Goal: Task Accomplishment & Management: Use online tool/utility

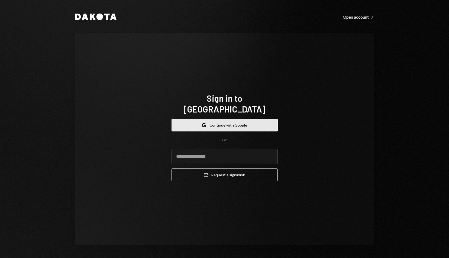
click at [242, 123] on button "Google Continue with Google" at bounding box center [224, 125] width 106 height 13
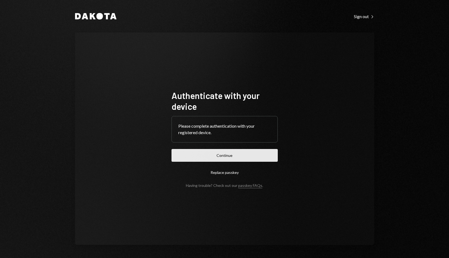
click at [234, 157] on button "Continue" at bounding box center [224, 155] width 106 height 13
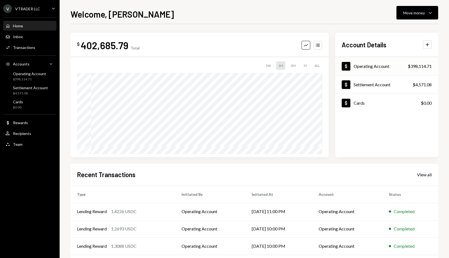
click at [386, 67] on div "Operating Account" at bounding box center [371, 66] width 36 height 5
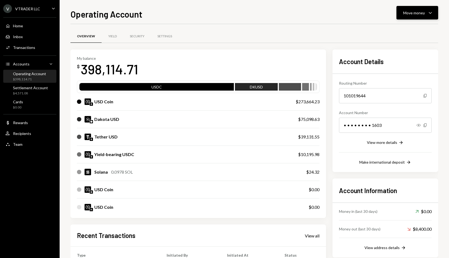
click at [417, 15] on div "Move money Caret Down" at bounding box center [417, 12] width 28 height 6
click at [401, 74] on div "Swap Swap stablecoins" at bounding box center [408, 70] width 54 height 12
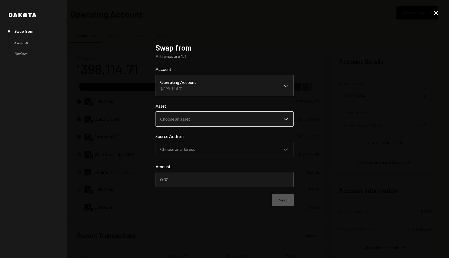
click at [231, 119] on body "V VTRADER LLC Caret Down Home Home Inbox Inbox Activities Transactions Accounts…" at bounding box center [224, 129] width 449 height 258
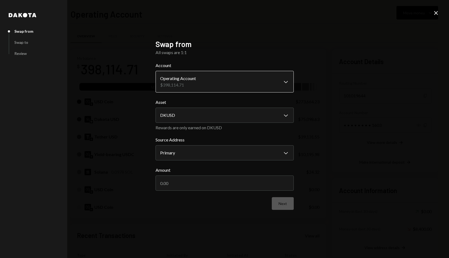
click at [231, 85] on body "V VTRADER LLC Caret Down Home Home Inbox Inbox Activities Transactions Accounts…" at bounding box center [224, 129] width 449 height 258
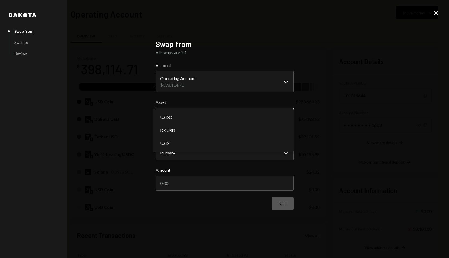
click at [232, 121] on body "V VTRADER LLC Caret Down Home Home Inbox Inbox Activities Transactions Accounts…" at bounding box center [224, 129] width 449 height 258
select select "****"
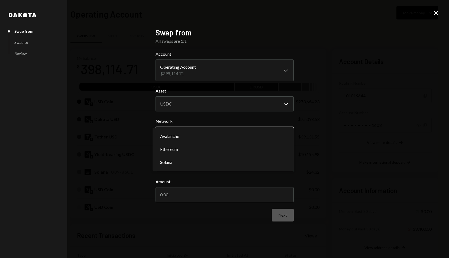
click at [232, 134] on body "V VTRADER LLC Caret Down Home Home Inbox Inbox Activities Transactions Accounts…" at bounding box center [224, 129] width 449 height 258
select select "**********"
click at [244, 200] on input "Amount" at bounding box center [224, 194] width 138 height 15
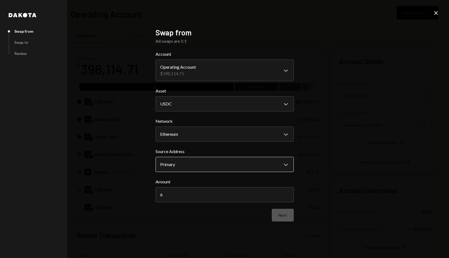
type input "60"
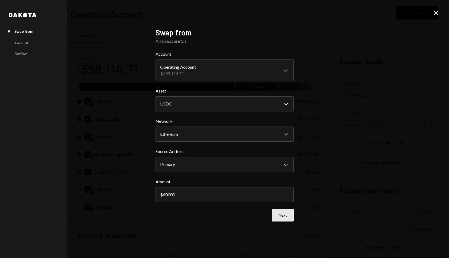
type input "60000"
click at [283, 216] on button "Next" at bounding box center [283, 215] width 22 height 13
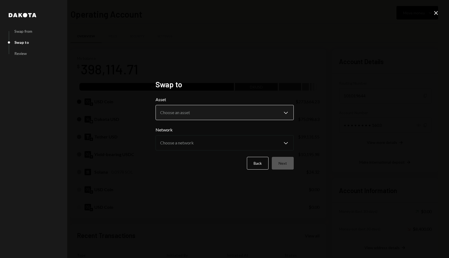
click at [225, 111] on body "V VTRADER LLC Caret Down Home Home Inbox Inbox Activities Transactions Accounts…" at bounding box center [224, 129] width 449 height 258
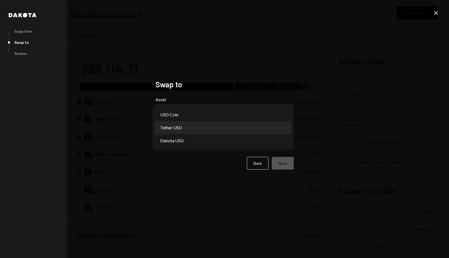
select select "****"
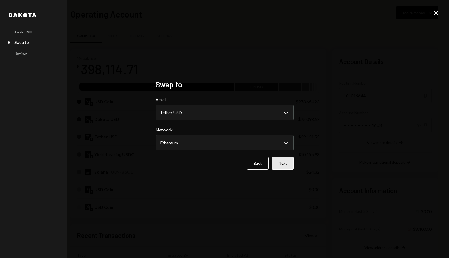
click at [282, 165] on button "Next" at bounding box center [283, 163] width 22 height 13
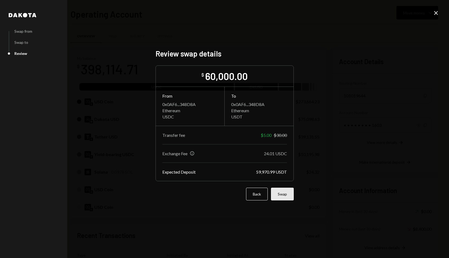
click at [284, 194] on button "Swap" at bounding box center [282, 194] width 23 height 13
